Goal: Task Accomplishment & Management: Manage account settings

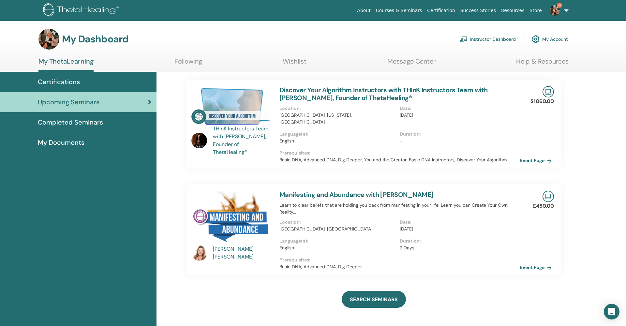
click at [474, 38] on link "Instructor Dashboard" at bounding box center [488, 39] width 56 height 14
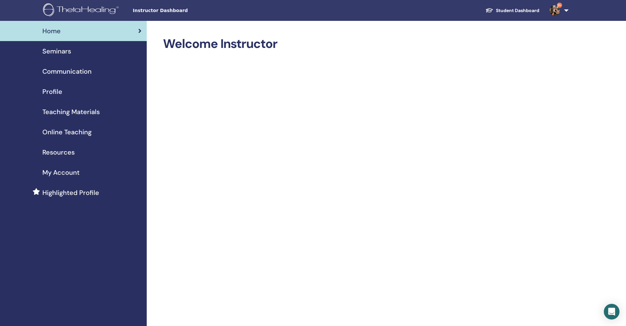
click at [58, 53] on span "Seminars" at bounding box center [56, 51] width 29 height 10
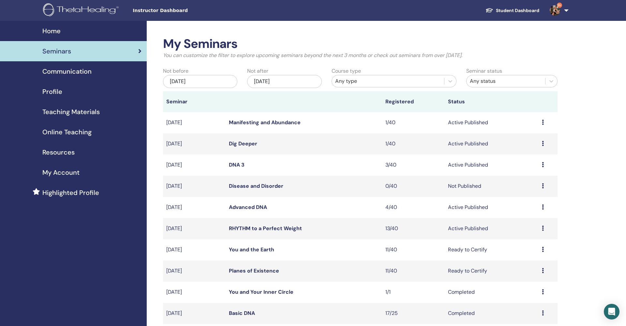
click at [273, 230] on link "RHYTHM to a Perfect Weight" at bounding box center [265, 228] width 73 height 7
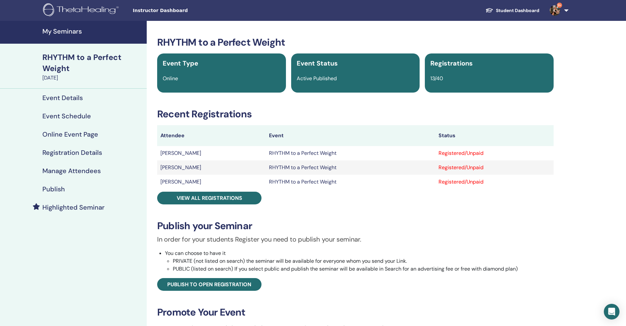
click at [83, 171] on h4 "Manage Attendees" at bounding box center [71, 171] width 58 height 8
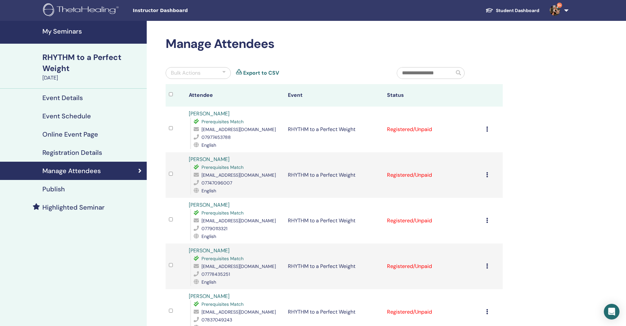
click at [67, 98] on h4 "Event Details" at bounding box center [62, 98] width 40 height 8
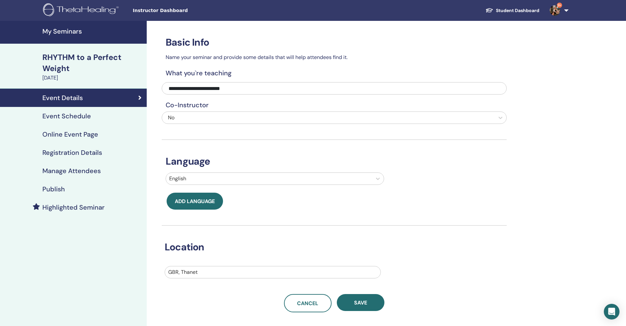
click at [69, 117] on h4 "Event Schedule" at bounding box center [66, 116] width 49 height 8
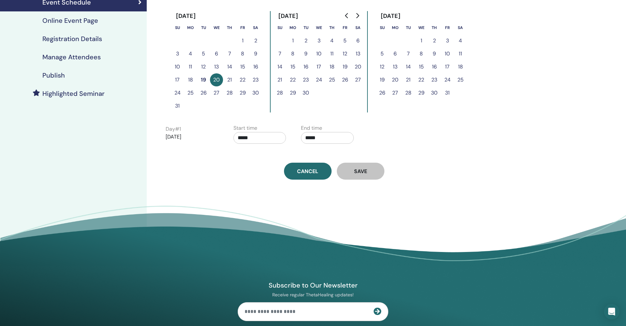
scroll to position [89, 0]
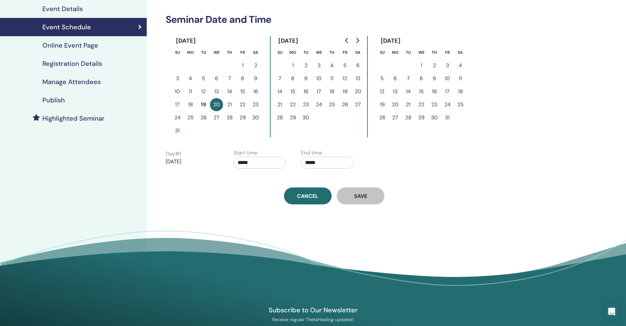
click at [81, 48] on h4 "Online Event Page" at bounding box center [70, 45] width 56 height 8
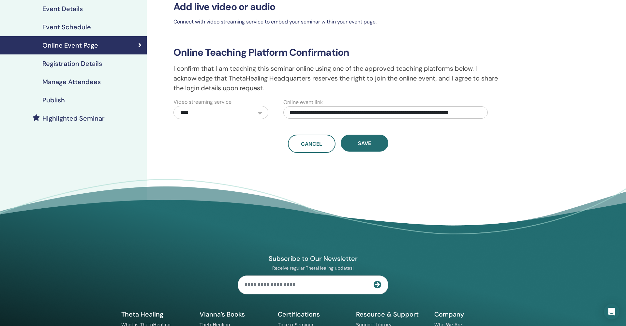
click at [79, 63] on h4 "Registration Details" at bounding box center [72, 64] width 60 height 8
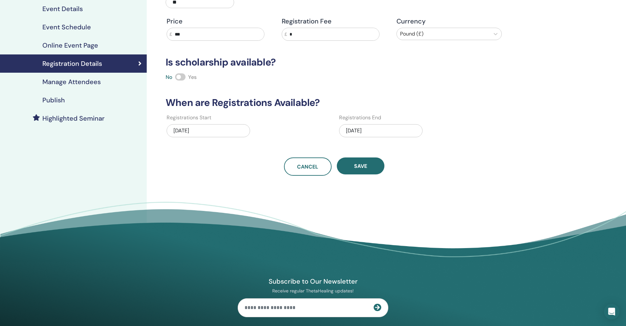
click at [360, 130] on div "08/20/2025" at bounding box center [381, 130] width 84 height 13
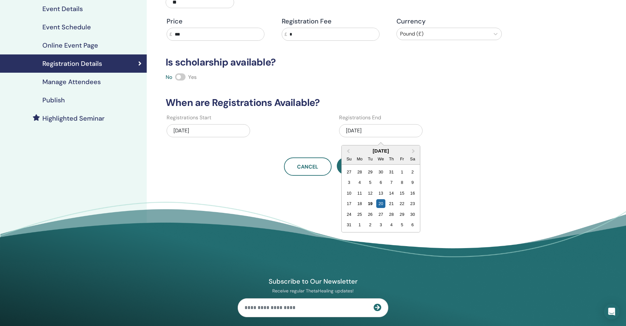
click at [394, 214] on div "28" at bounding box center [391, 214] width 9 height 9
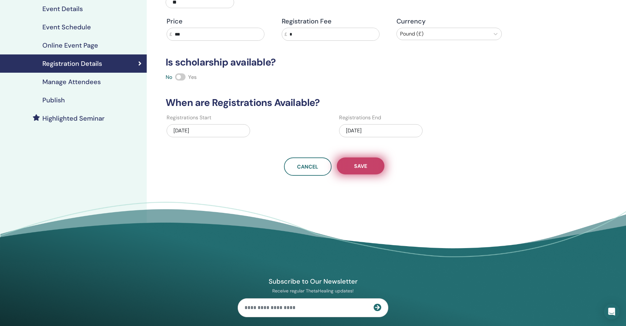
click at [361, 168] on span "Save" at bounding box center [360, 166] width 13 height 7
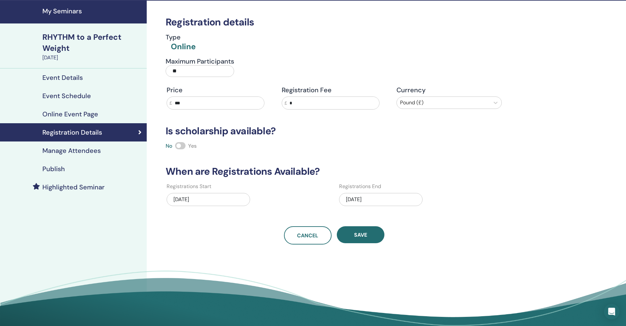
click at [191, 228] on div "Cancel Save" at bounding box center [334, 235] width 345 height 18
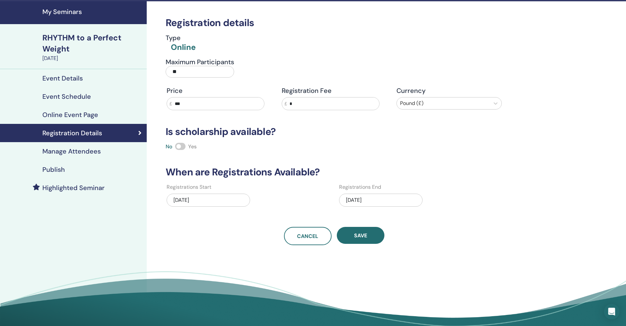
scroll to position [21, 0]
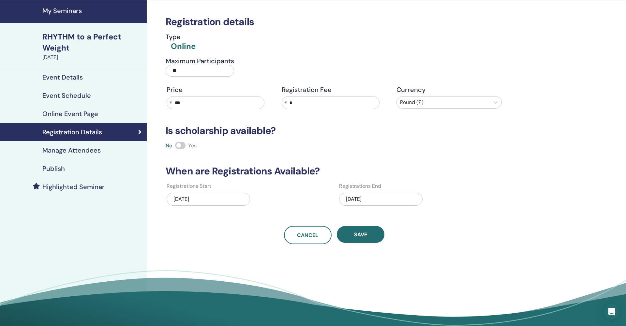
click at [63, 79] on h4 "Event Details" at bounding box center [62, 77] width 40 height 8
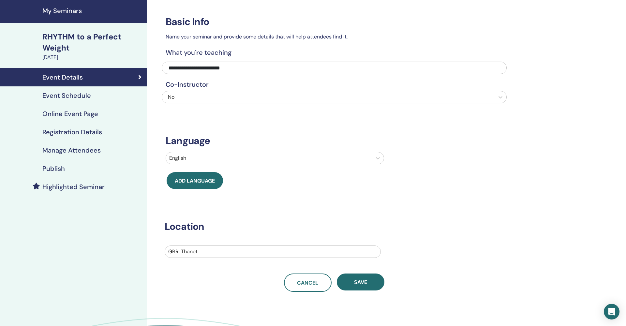
click at [79, 151] on h4 "Manage Attendees" at bounding box center [71, 150] width 58 height 8
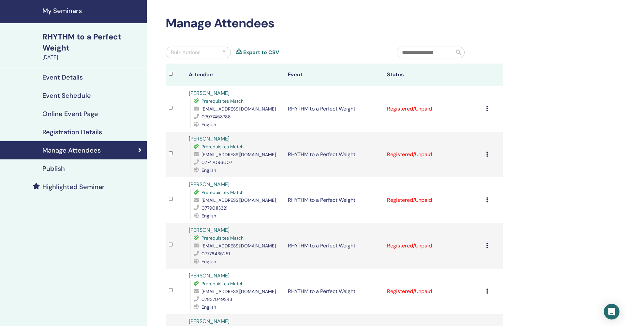
click at [75, 134] on h4 "Registration Details" at bounding box center [72, 132] width 60 height 8
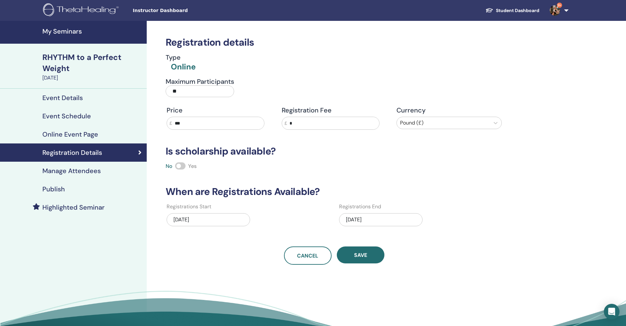
click at [52, 30] on h4 "My Seminars" at bounding box center [92, 31] width 100 height 8
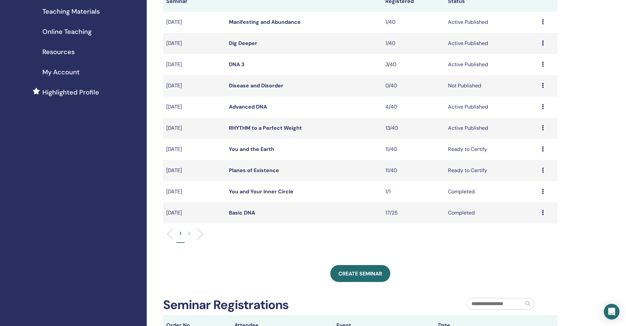
scroll to position [93, 0]
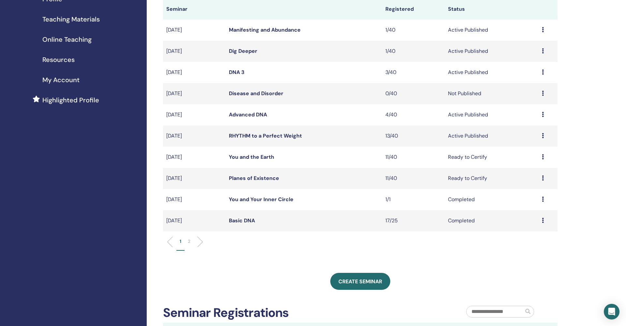
click at [190, 242] on p "2" at bounding box center [189, 241] width 3 height 7
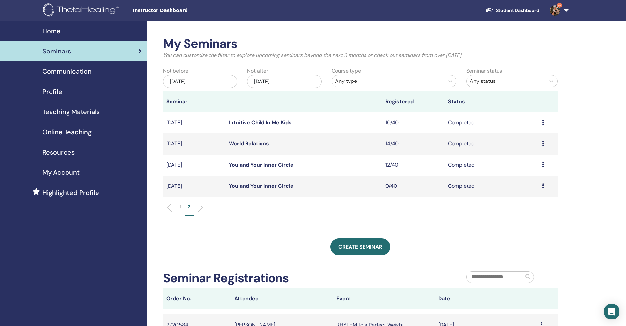
scroll to position [0, 0]
click at [180, 208] on p "1" at bounding box center [181, 207] width 2 height 7
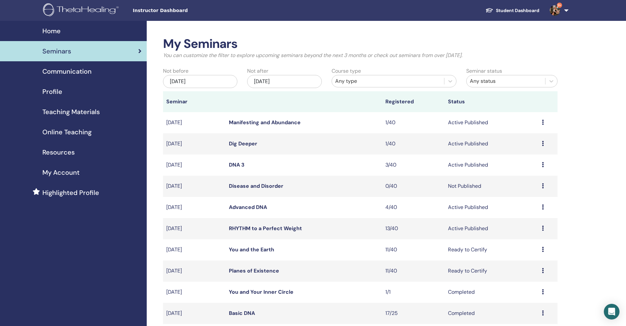
click at [269, 82] on div "[DATE]" at bounding box center [284, 81] width 74 height 13
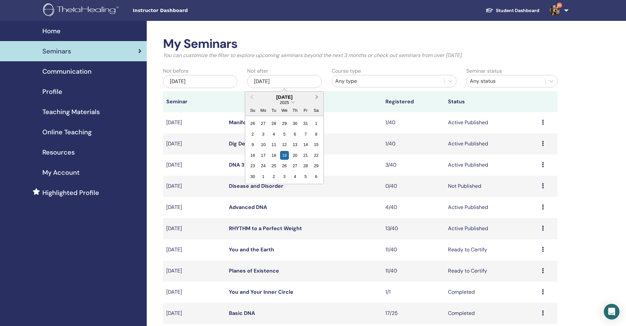
click at [317, 97] on span "Next Month" at bounding box center [317, 97] width 0 height 7
click at [293, 163] on div "2" at bounding box center [295, 165] width 9 height 9
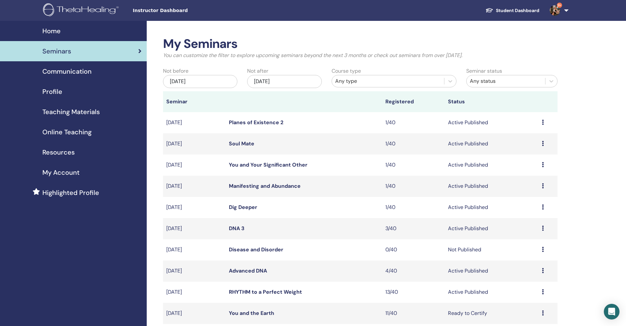
click at [253, 123] on link "Planes of Existence 2" at bounding box center [256, 122] width 54 height 7
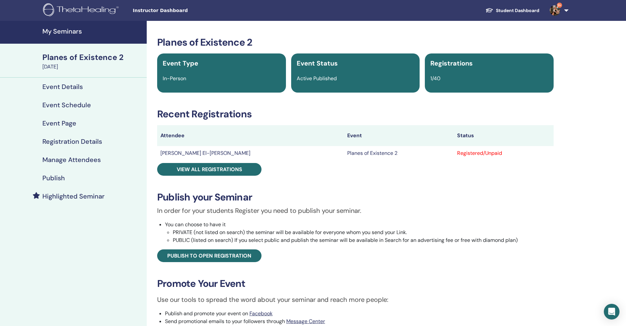
click at [63, 106] on h4 "Event Schedule" at bounding box center [66, 105] width 49 height 8
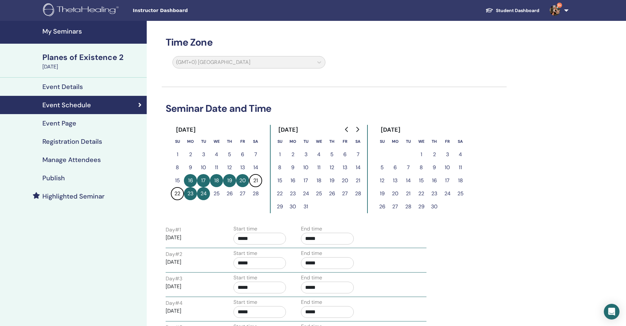
click at [254, 167] on button "14" at bounding box center [255, 167] width 13 height 13
click at [255, 167] on button "14" at bounding box center [255, 167] width 13 height 13
click at [191, 178] on button "16" at bounding box center [190, 180] width 13 height 13
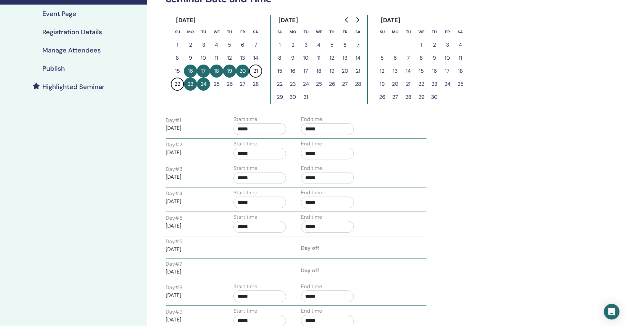
scroll to position [82, 0]
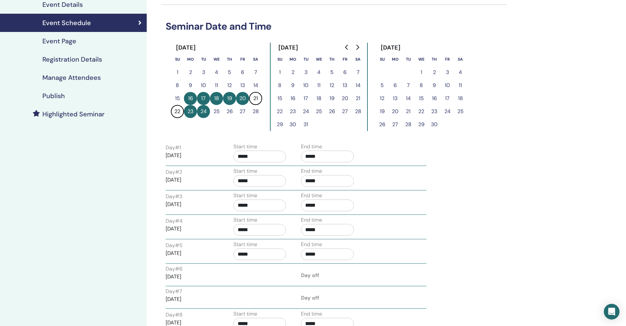
click at [192, 155] on p "2026/02/16" at bounding box center [192, 156] width 53 height 8
click at [229, 98] on button "19" at bounding box center [229, 98] width 13 height 13
click at [218, 99] on button "18" at bounding box center [216, 98] width 13 height 13
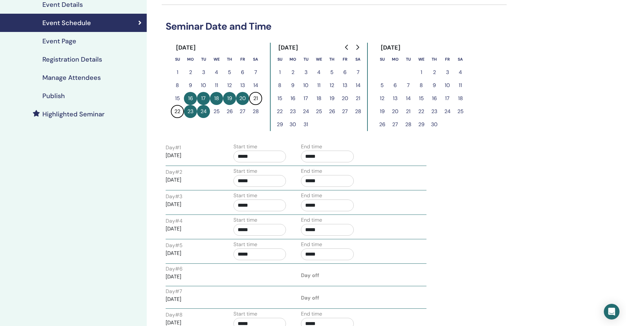
click at [203, 99] on button "17" at bounding box center [203, 98] width 13 height 13
click at [188, 100] on button "16" at bounding box center [190, 98] width 13 height 13
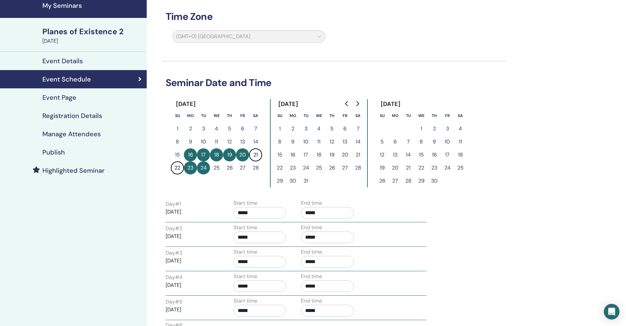
scroll to position [26, 0]
click at [244, 155] on button "20" at bounding box center [242, 154] width 13 height 13
click at [255, 155] on button "21" at bounding box center [255, 154] width 13 height 13
click at [171, 169] on button "22" at bounding box center [177, 167] width 13 height 13
click at [185, 152] on button "16" at bounding box center [190, 154] width 13 height 13
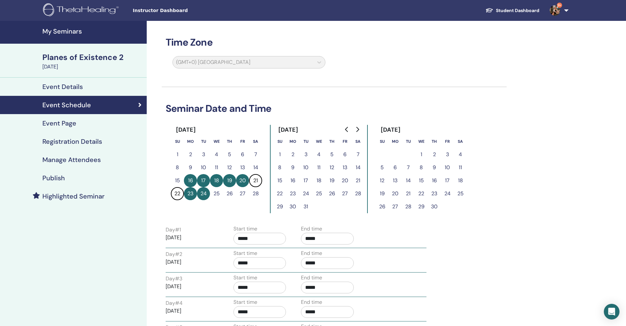
scroll to position [0, 0]
click at [62, 84] on h4 "Event Details" at bounding box center [62, 87] width 40 height 8
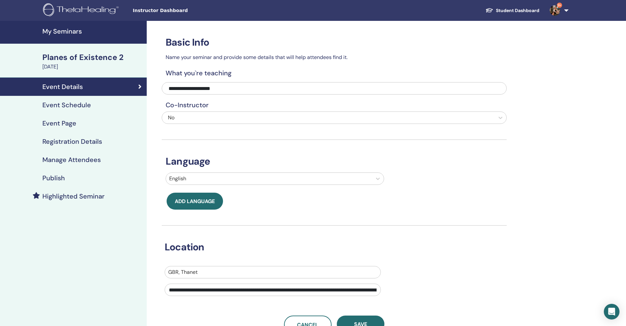
click at [72, 105] on h4 "Event Schedule" at bounding box center [66, 105] width 49 height 8
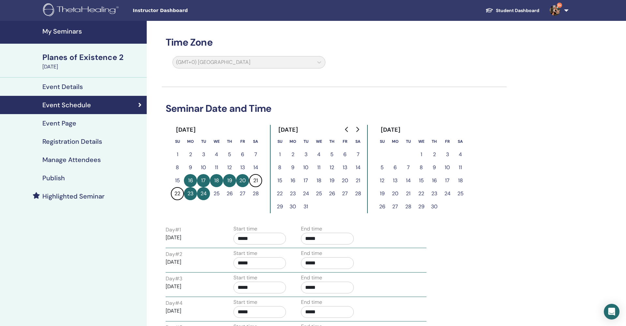
click at [192, 181] on button "16" at bounding box center [190, 180] width 13 height 13
click at [56, 120] on h4 "Event Page" at bounding box center [59, 123] width 34 height 8
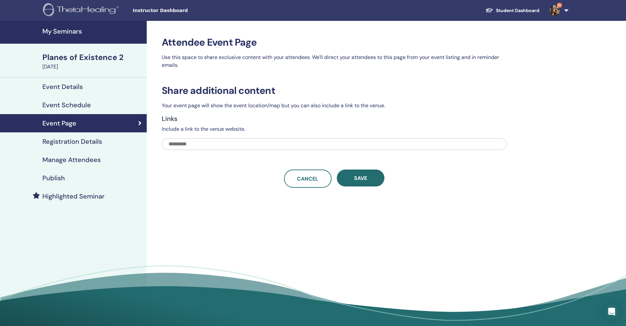
click at [68, 141] on h4 "Registration Details" at bounding box center [72, 142] width 60 height 8
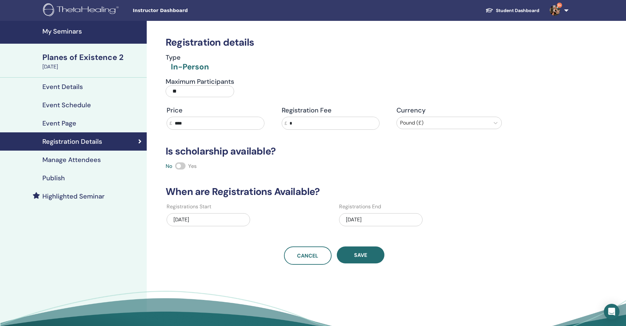
click at [68, 160] on h4 "Manage Attendees" at bounding box center [71, 160] width 58 height 8
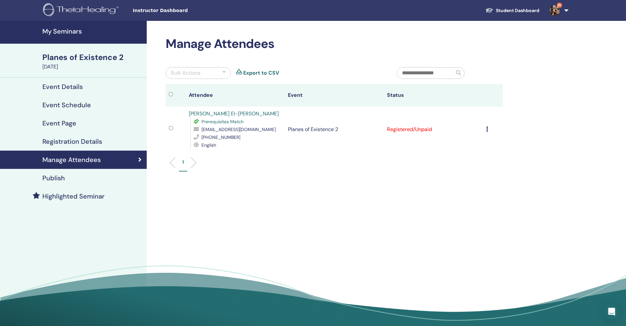
click at [61, 89] on h4 "Event Details" at bounding box center [62, 87] width 40 height 8
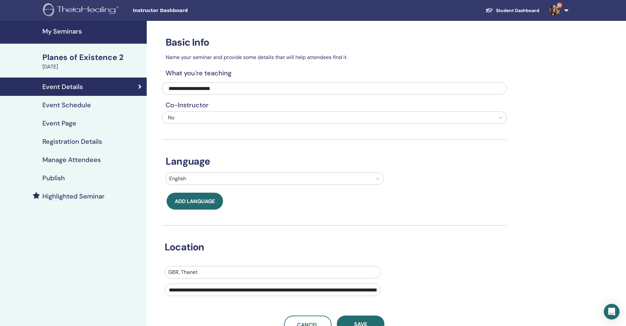
click at [62, 107] on h4 "Event Schedule" at bounding box center [66, 105] width 49 height 8
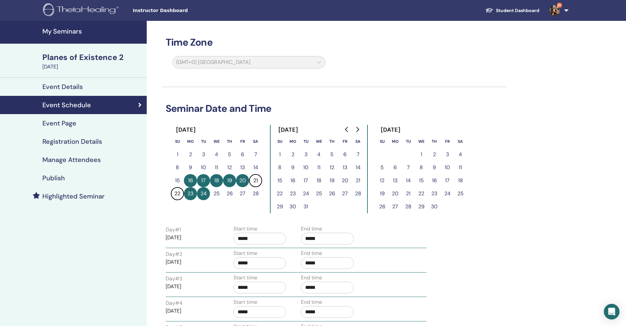
click at [192, 183] on button "16" at bounding box center [190, 180] width 13 height 13
click at [204, 181] on button "17" at bounding box center [203, 180] width 13 height 13
click at [240, 181] on button "20" at bounding box center [242, 180] width 13 height 13
click at [70, 28] on h4 "My Seminars" at bounding box center [92, 31] width 100 height 8
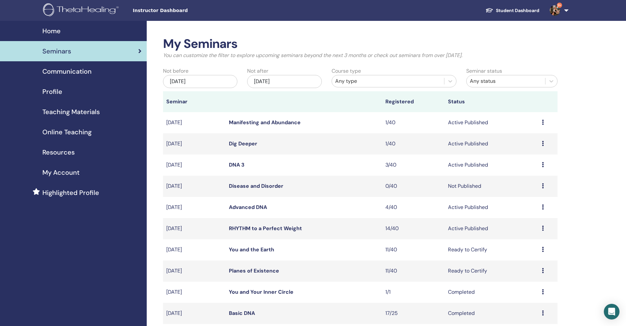
click at [262, 229] on link "RHYTHM to a Perfect Weight" at bounding box center [265, 228] width 73 height 7
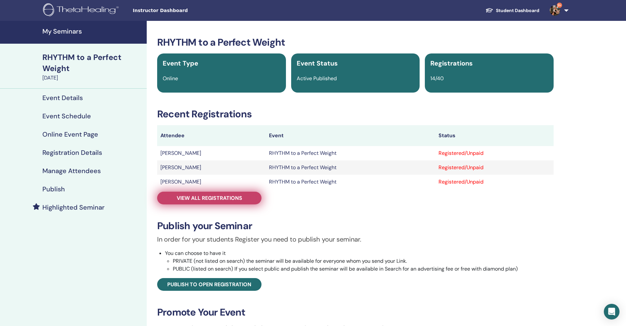
click at [211, 198] on span "View all registrations" at bounding box center [210, 198] width 66 height 7
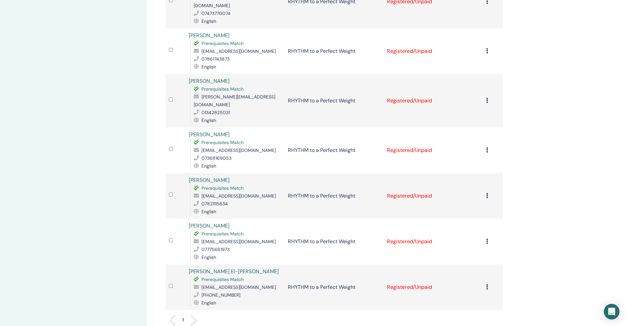
scroll to position [451, 0]
